Goal: Unclear: Unclear

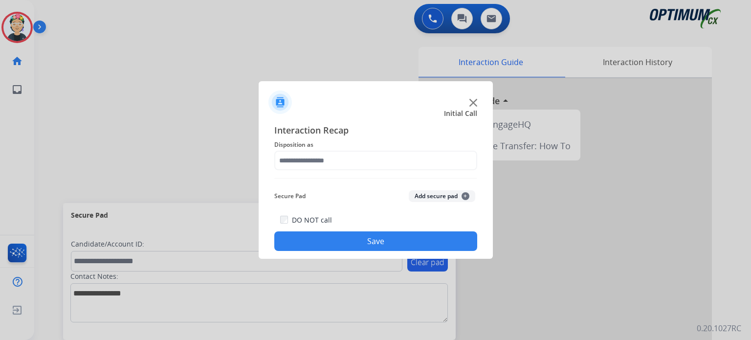
click at [472, 107] on div at bounding box center [376, 98] width 234 height 34
click at [467, 98] on div at bounding box center [376, 98] width 234 height 34
click at [474, 102] on img at bounding box center [474, 103] width 8 height 8
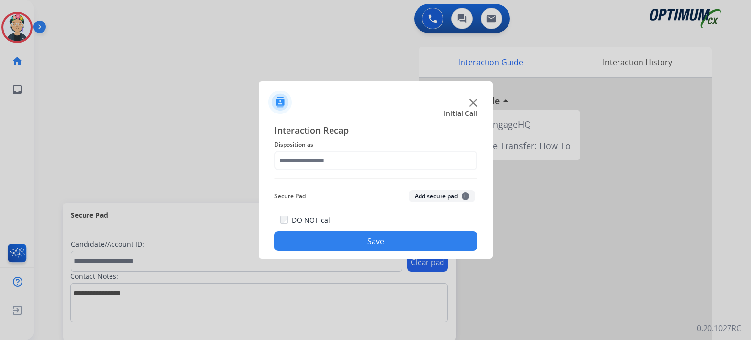
click at [474, 102] on div at bounding box center [566, 260] width 294 height 365
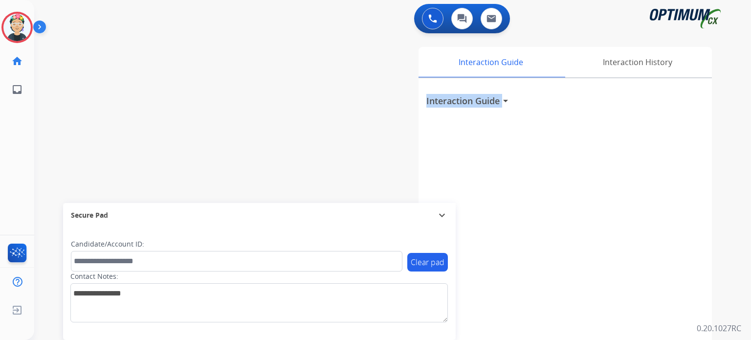
click at [474, 102] on h3 "Interaction Guide" at bounding box center [463, 101] width 73 height 14
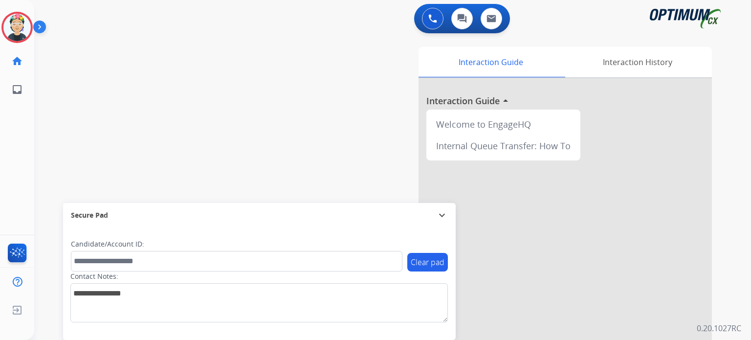
click at [474, 102] on div at bounding box center [566, 260] width 294 height 365
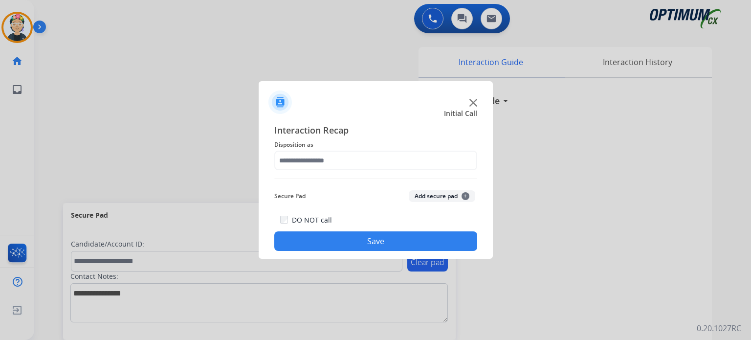
click at [474, 102] on img at bounding box center [474, 103] width 8 height 8
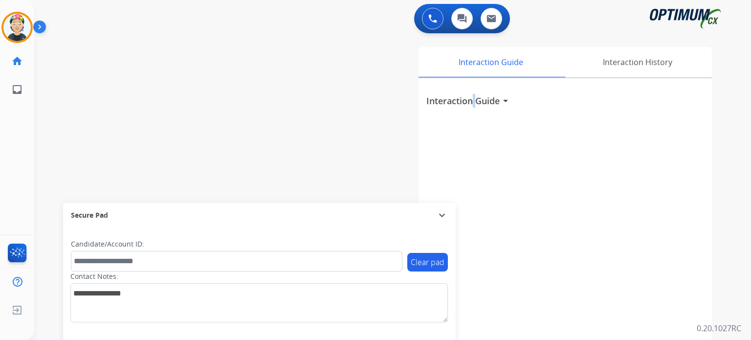
click at [474, 102] on h3 "Interaction Guide" at bounding box center [463, 101] width 73 height 14
click at [281, 126] on div "swap_horiz Break voice bridge close_fullscreen Connect 3-Way Call merge_type Se…" at bounding box center [381, 239] width 694 height 408
